Goal: Task Accomplishment & Management: Use online tool/utility

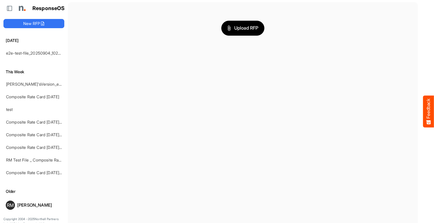
click at [243, 28] on span "Upload RFP" at bounding box center [242, 27] width 31 height 7
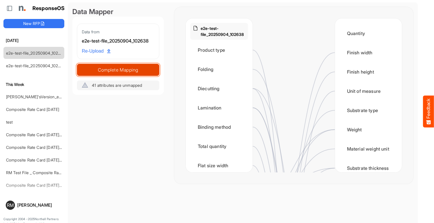
click at [118, 69] on span "Complete Mapping" at bounding box center [118, 70] width 82 height 8
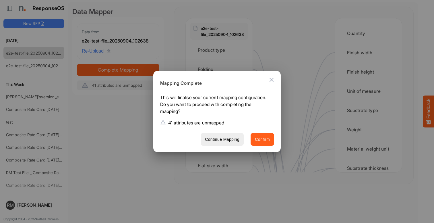
click at [262, 139] on span "Confirm" at bounding box center [262, 139] width 15 height 7
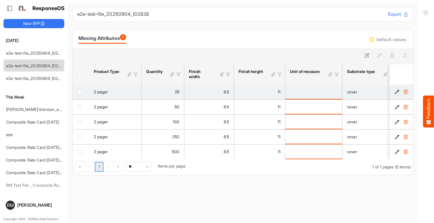
click at [406, 92] on icon "a9bd24a9-ecbe-4b51-8d90-1562943125cc is template cell Column Header" at bounding box center [405, 91] width 5 height 5
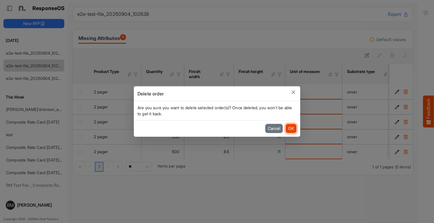
click at [291, 128] on button "OK" at bounding box center [291, 128] width 11 height 9
